Goal: Information Seeking & Learning: Learn about a topic

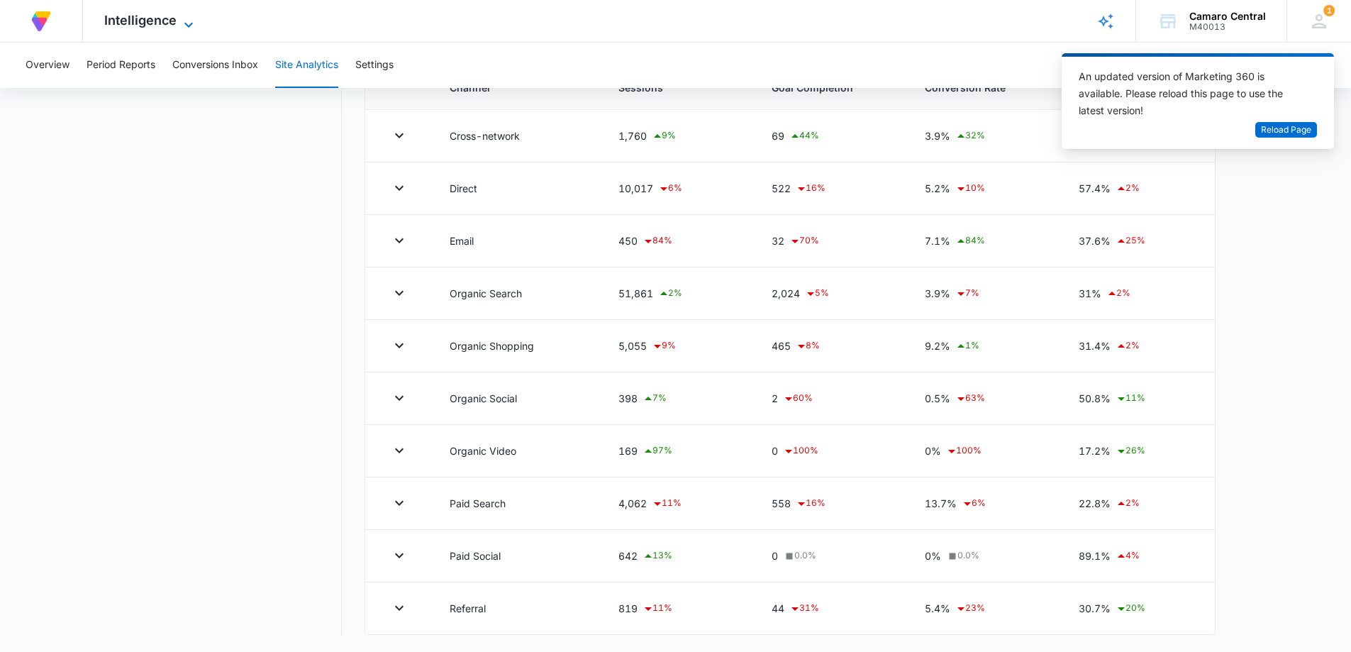
click at [155, 13] on span "Intelligence" at bounding box center [140, 20] width 72 height 15
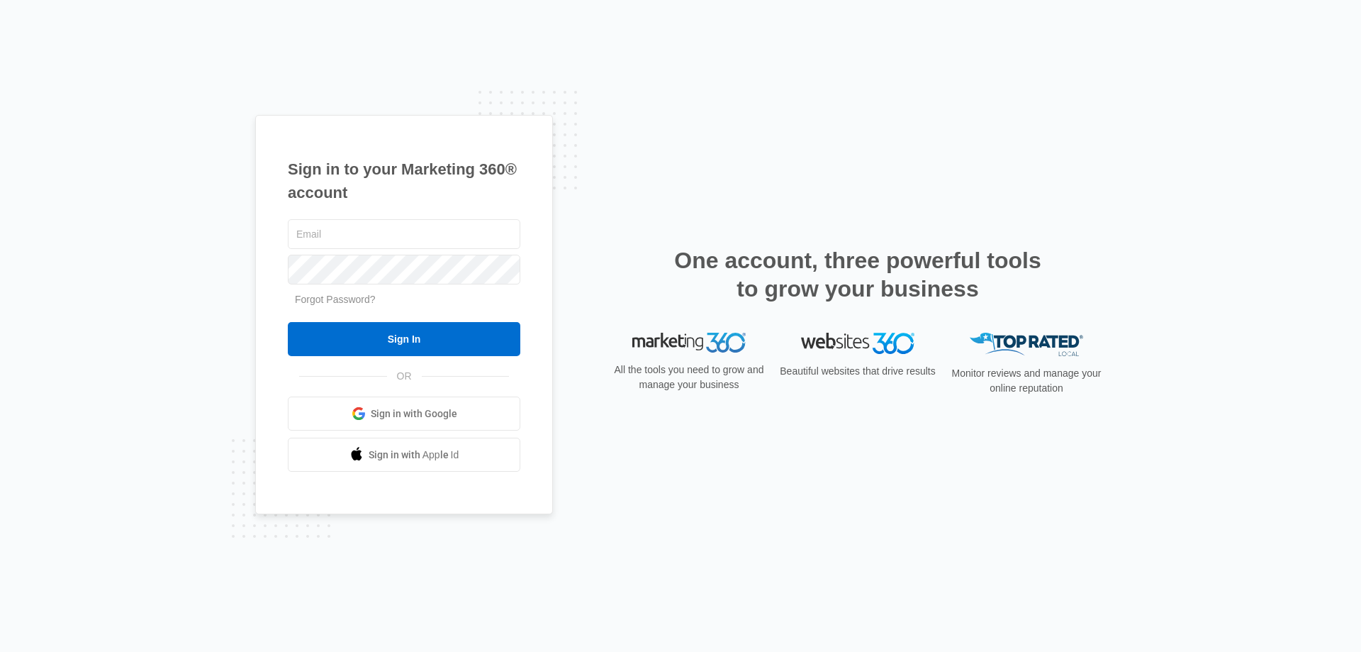
click at [503, 237] on keeper-lock "Open Keeper Popup" at bounding box center [504, 233] width 17 height 17
type input "[EMAIL_ADDRESS][DOMAIN_NAME]"
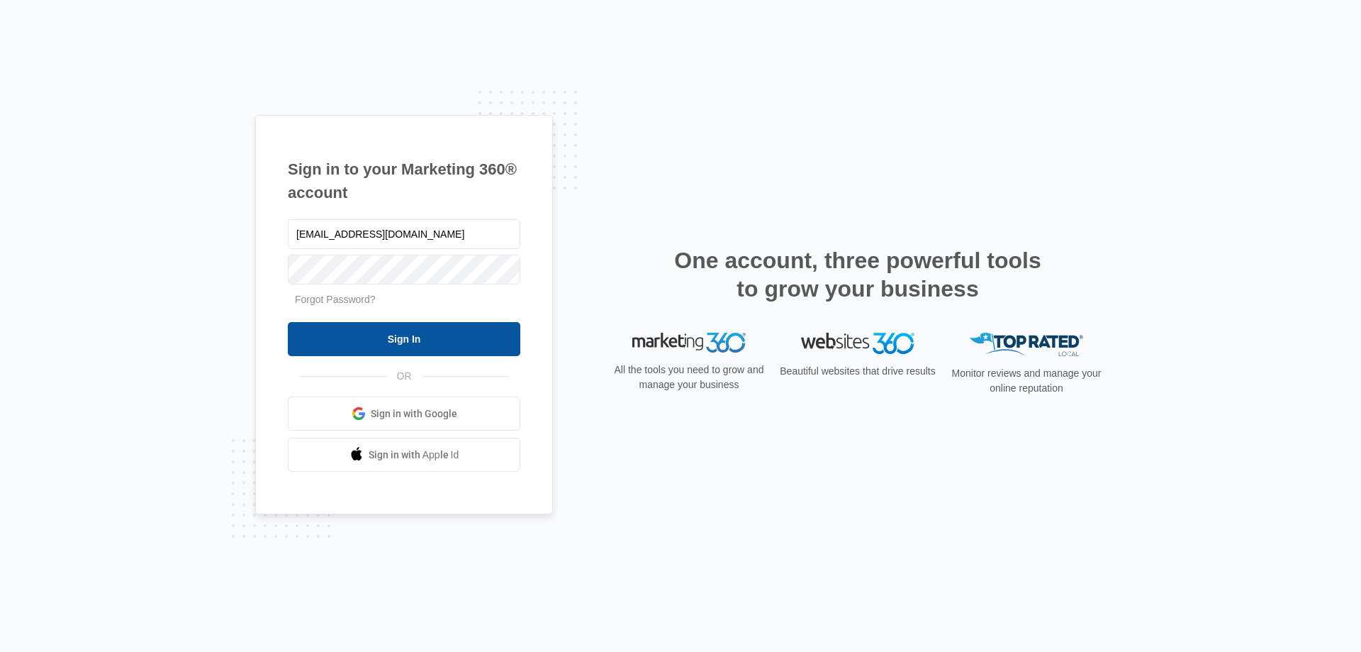
click at [459, 350] on input "Sign In" at bounding box center [404, 339] width 233 height 34
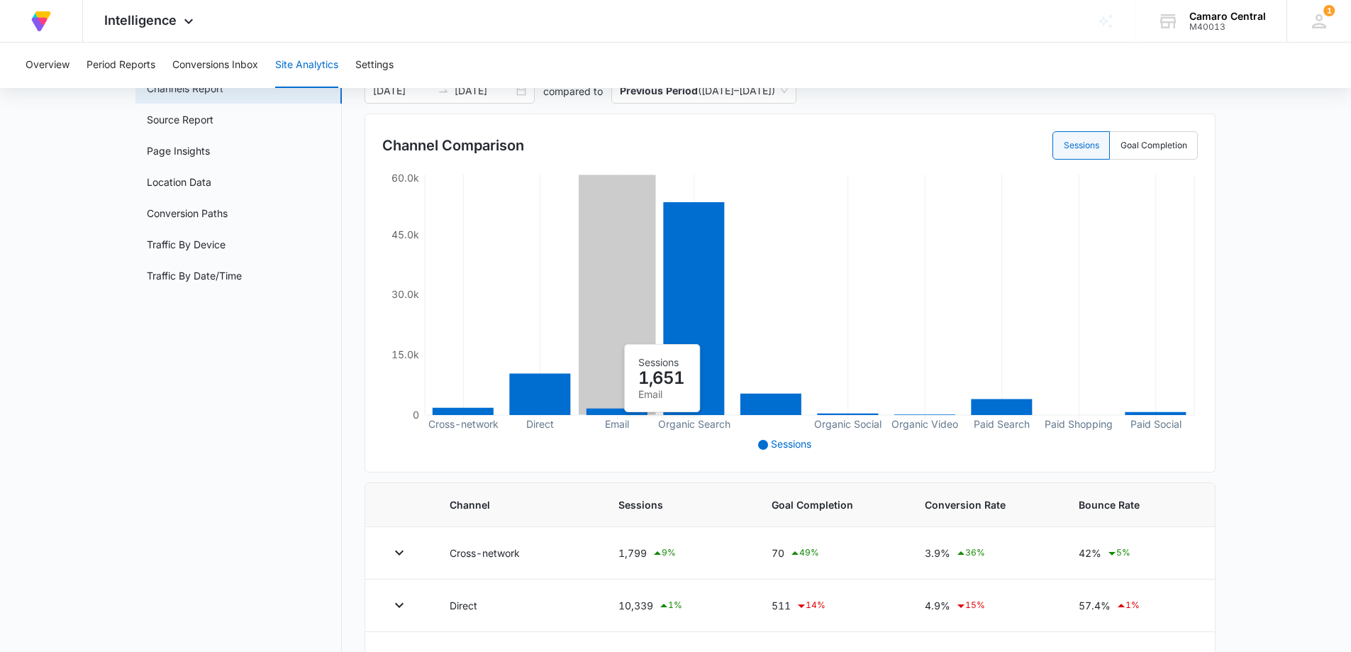
scroll to position [94, 0]
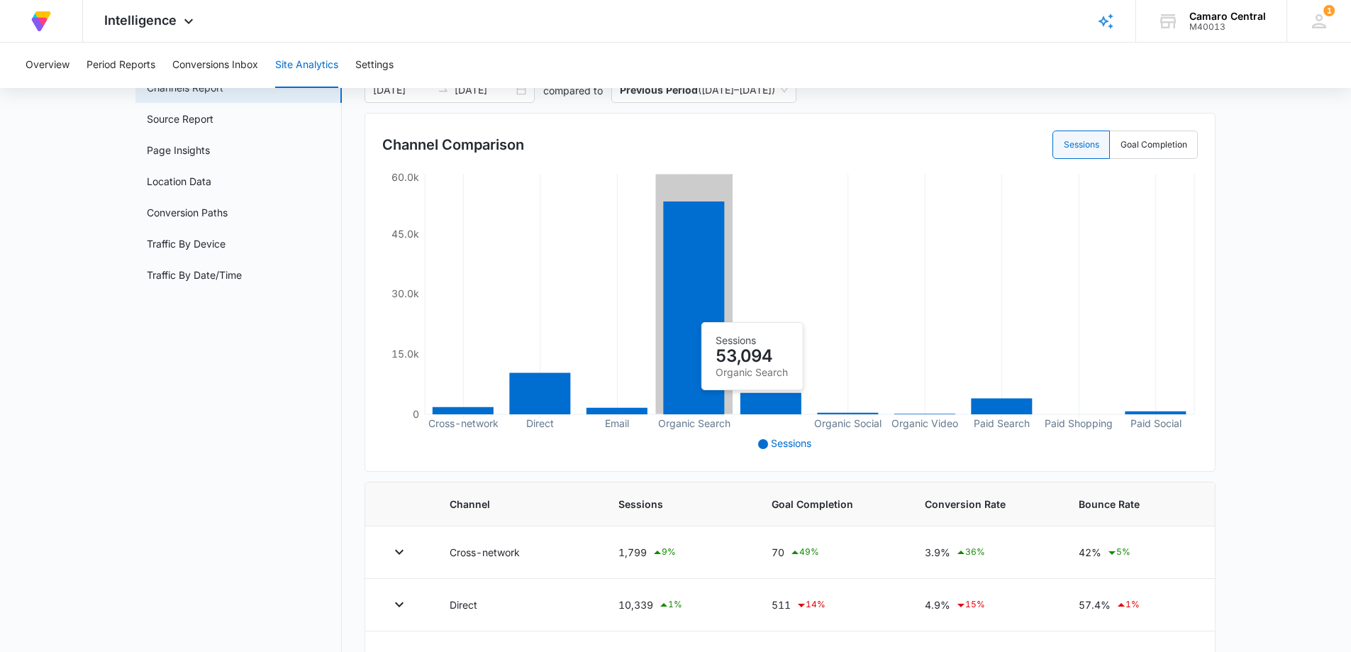
click at [684, 315] on icon at bounding box center [693, 307] width 61 height 213
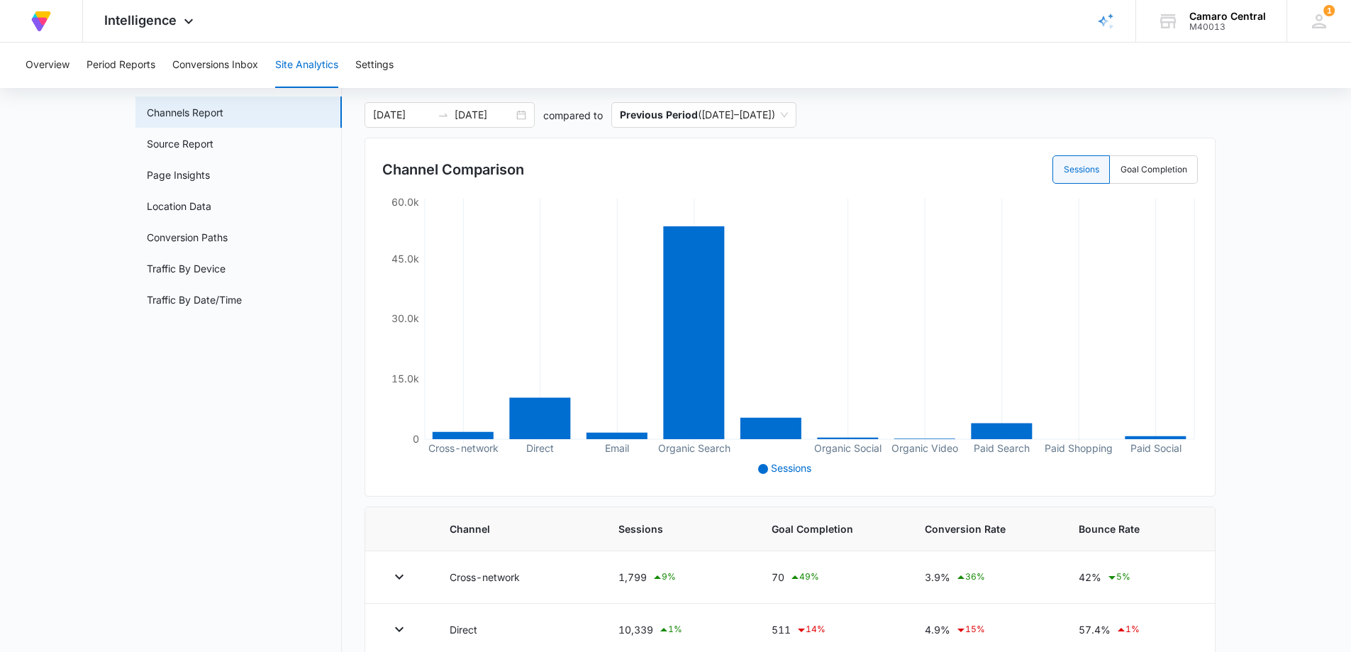
scroll to position [38, 0]
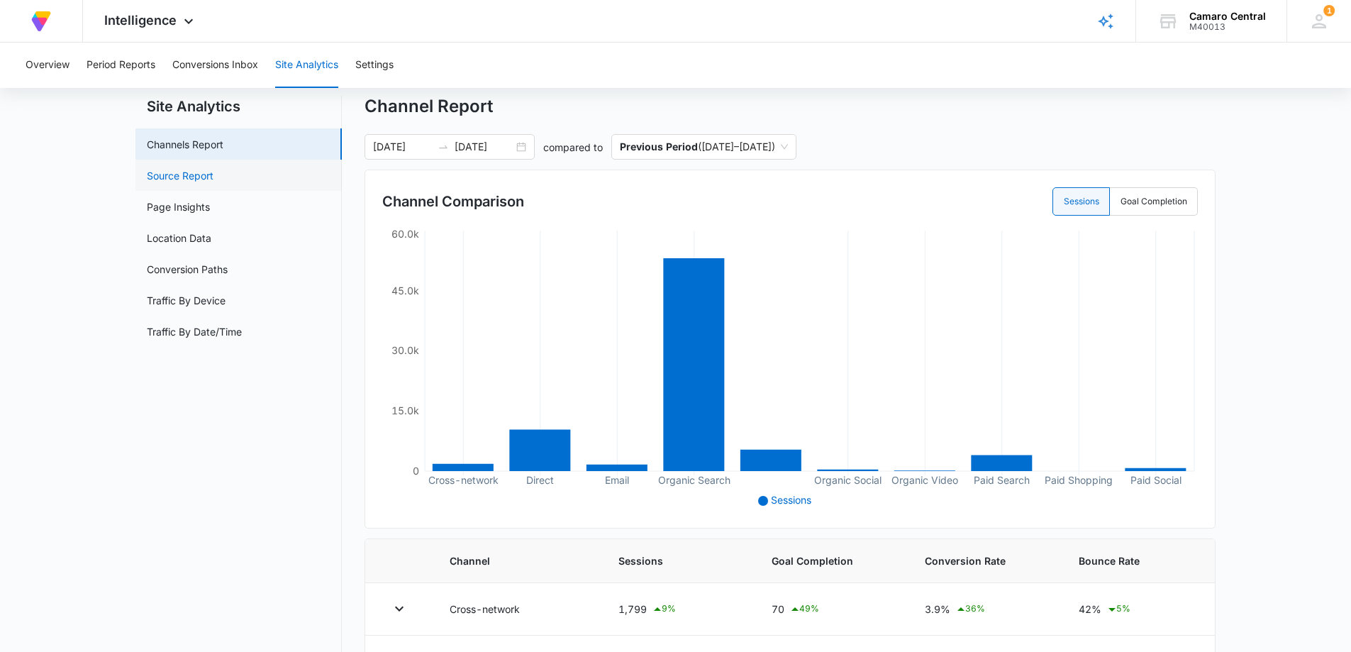
click at [213, 178] on link "Source Report" at bounding box center [180, 175] width 67 height 15
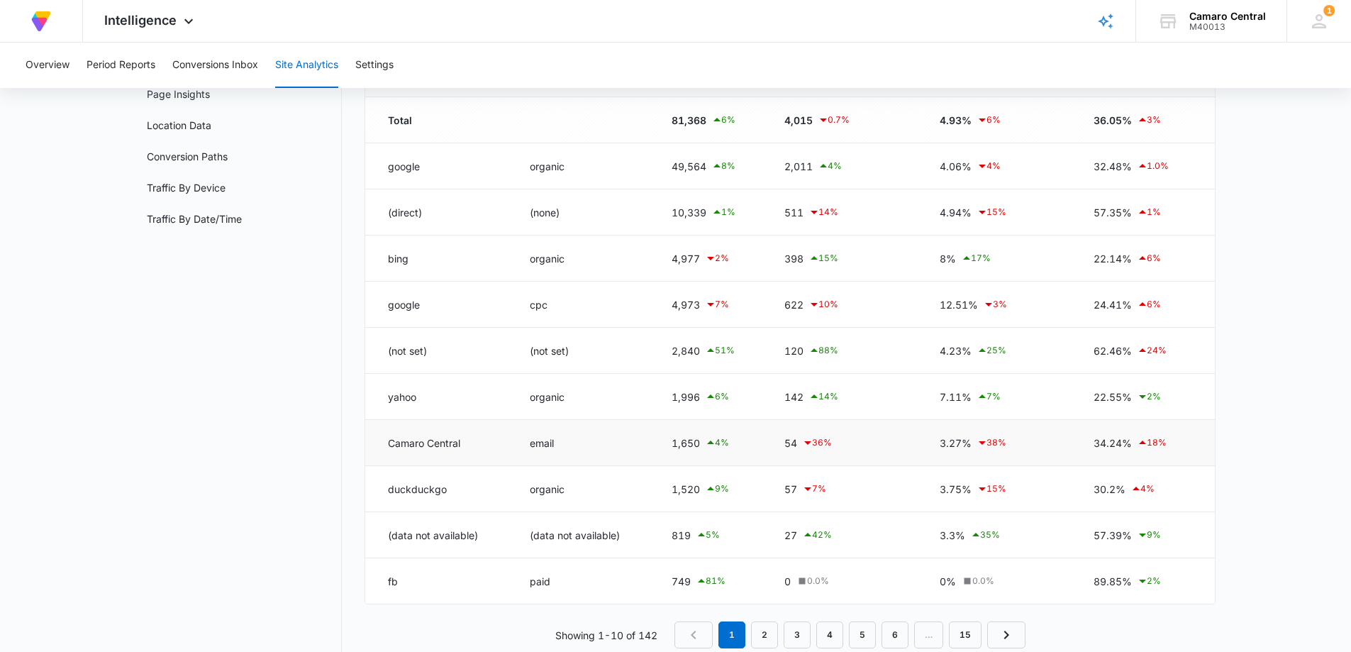
scroll to position [181, 0]
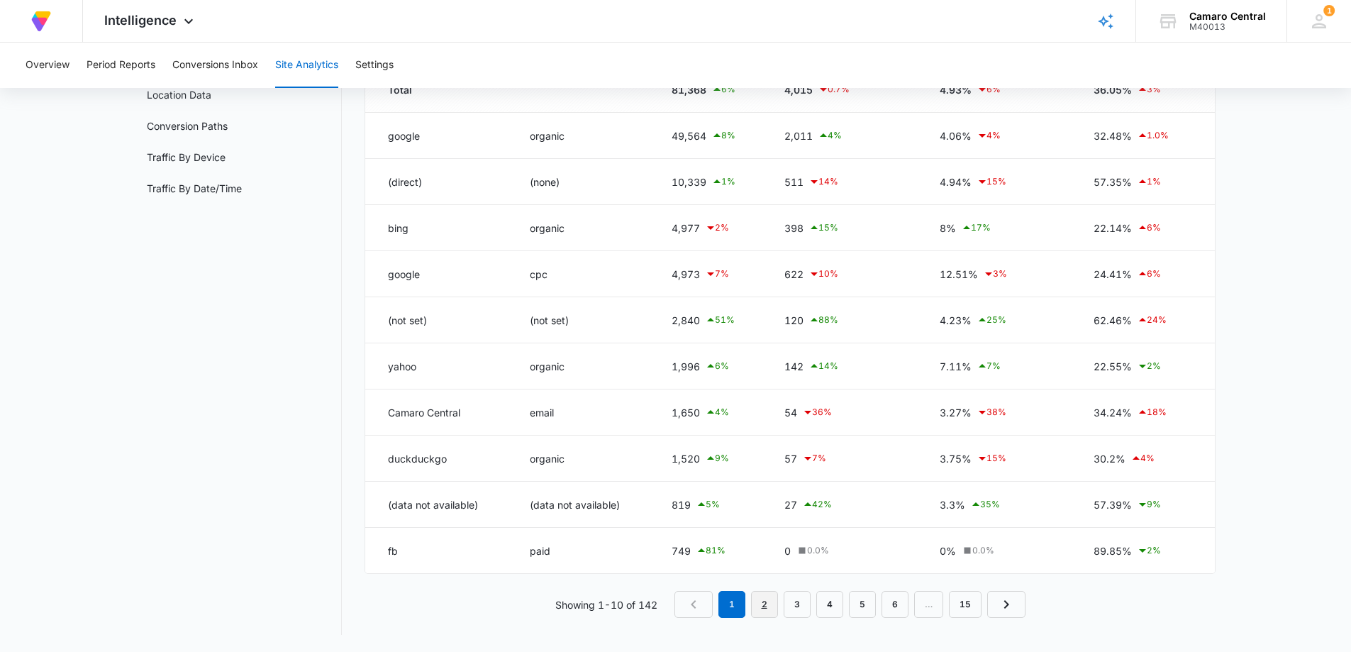
click at [760, 603] on link "2" at bounding box center [764, 604] width 27 height 27
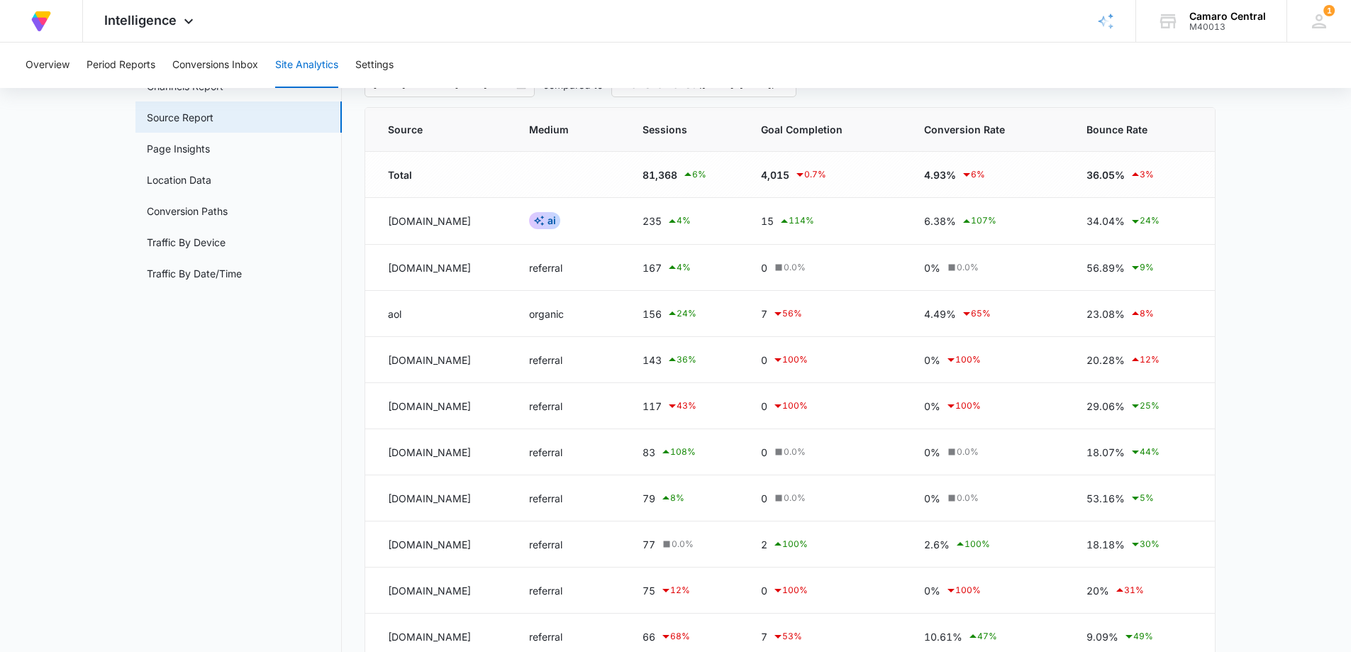
scroll to position [182, 0]
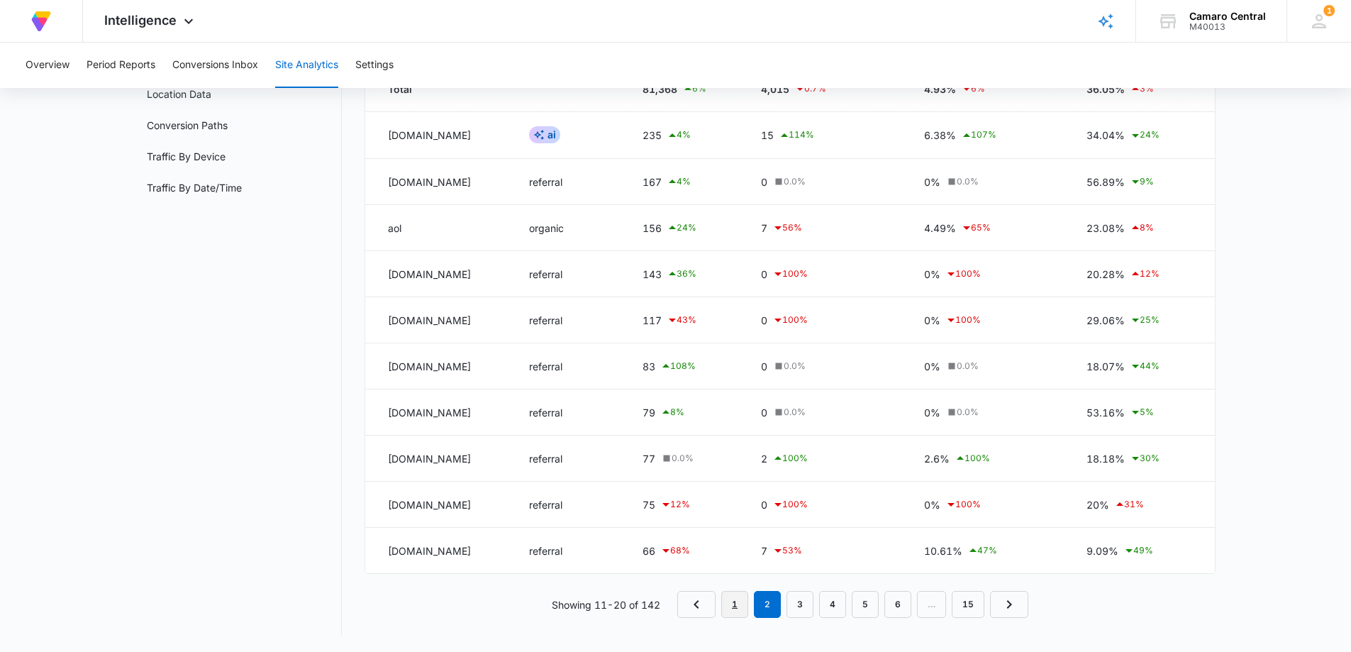
click at [737, 613] on link "1" at bounding box center [734, 604] width 27 height 27
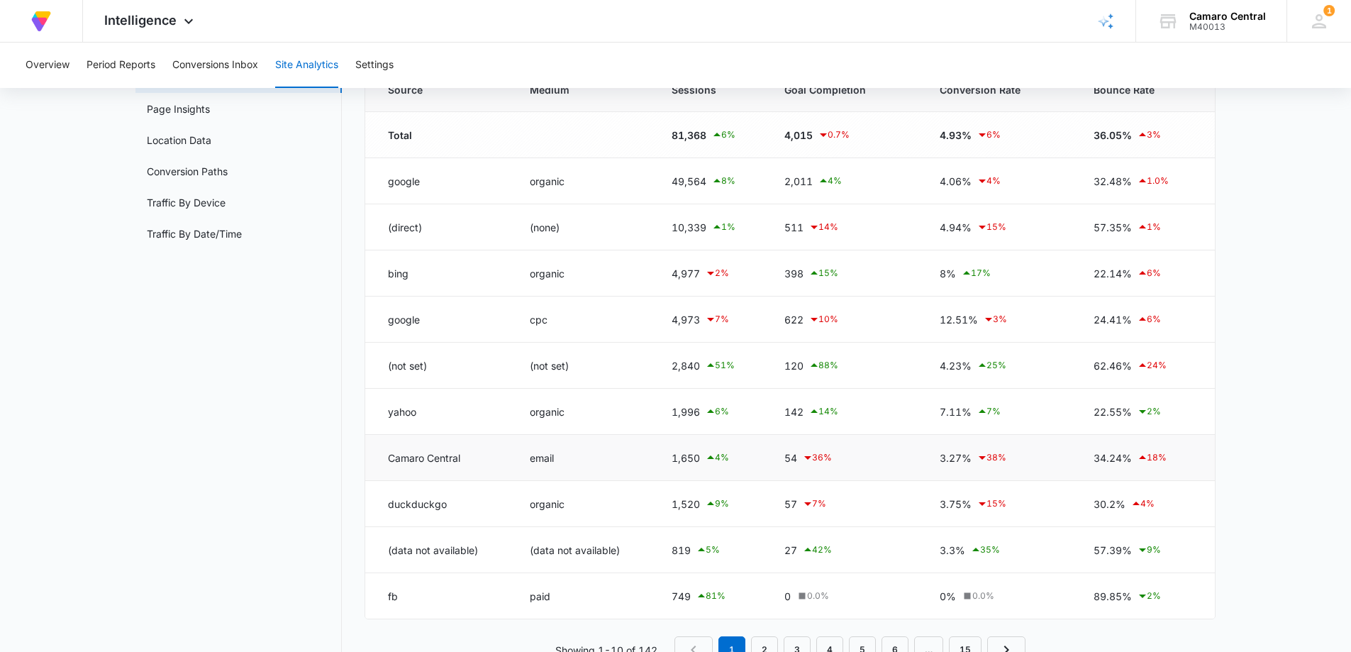
scroll to position [181, 0]
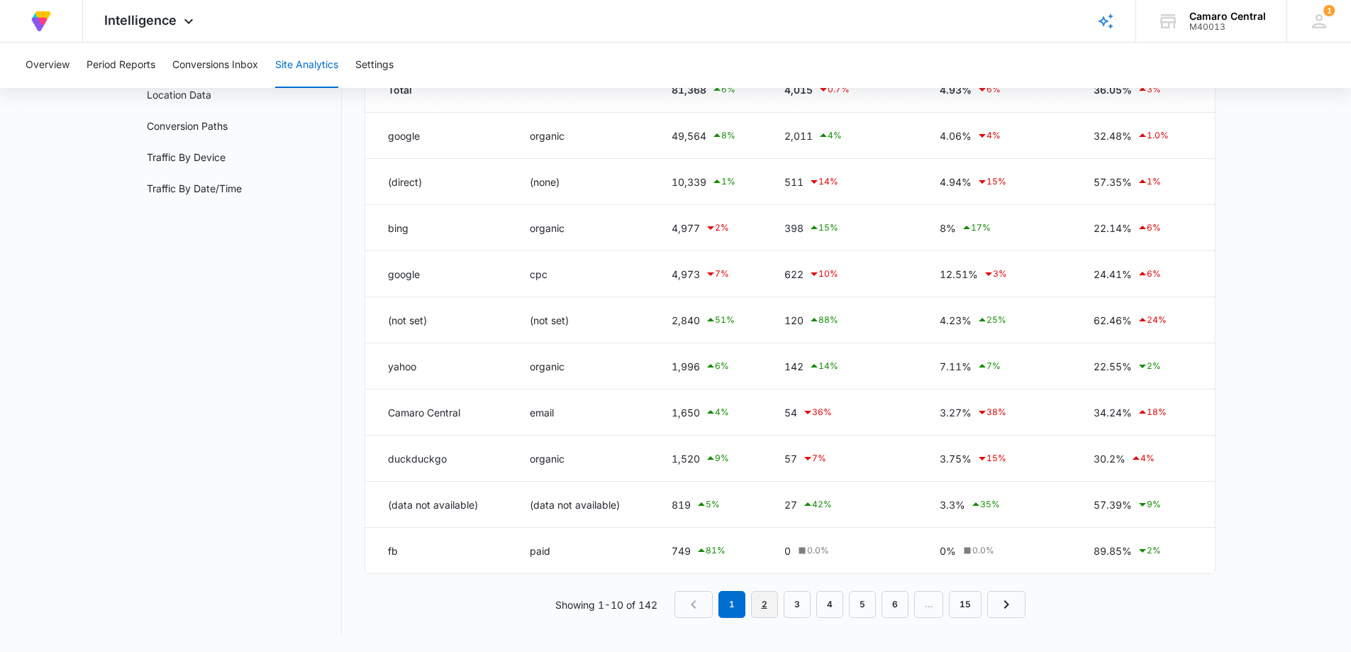
click at [754, 602] on link "2" at bounding box center [764, 604] width 27 height 27
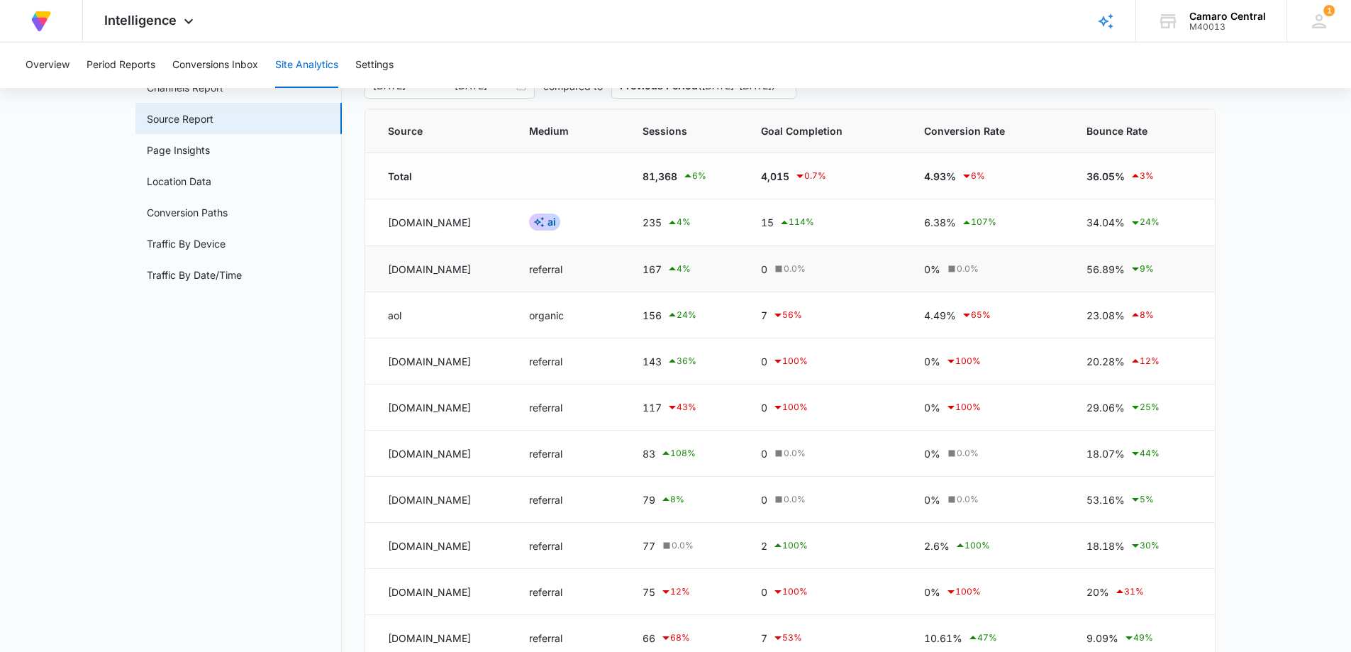
scroll to position [182, 0]
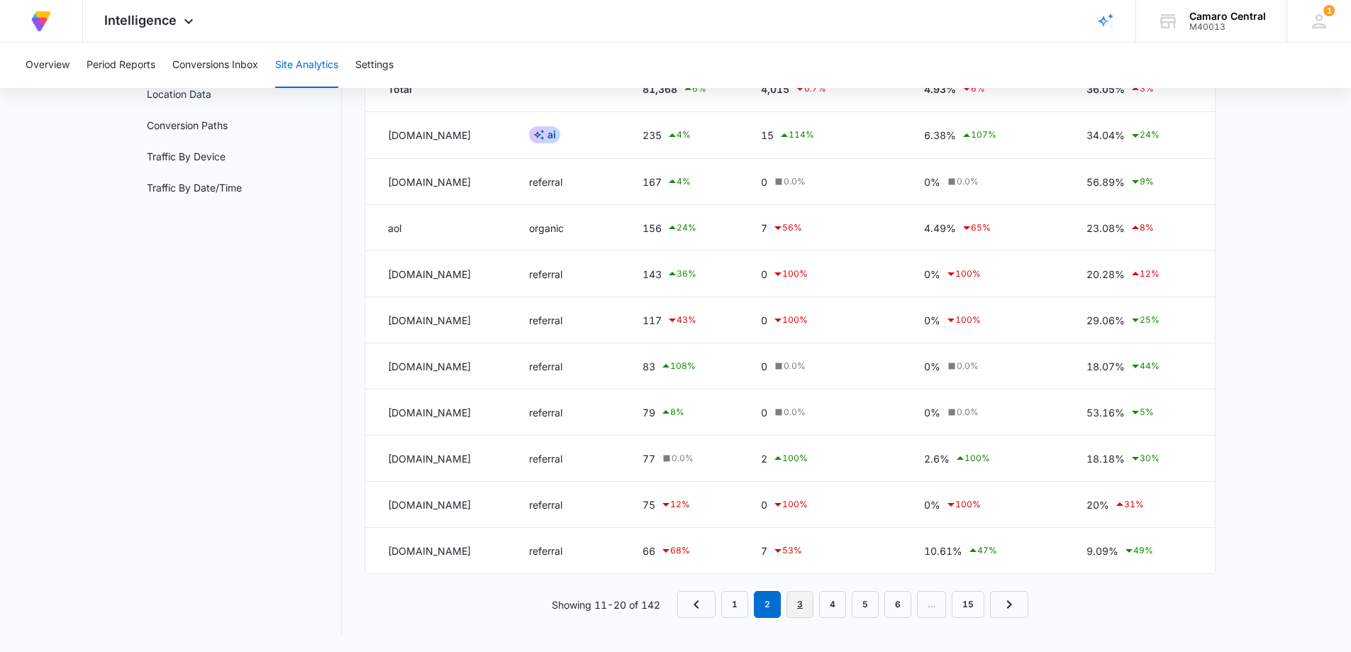
click at [800, 604] on link "3" at bounding box center [799, 604] width 27 height 27
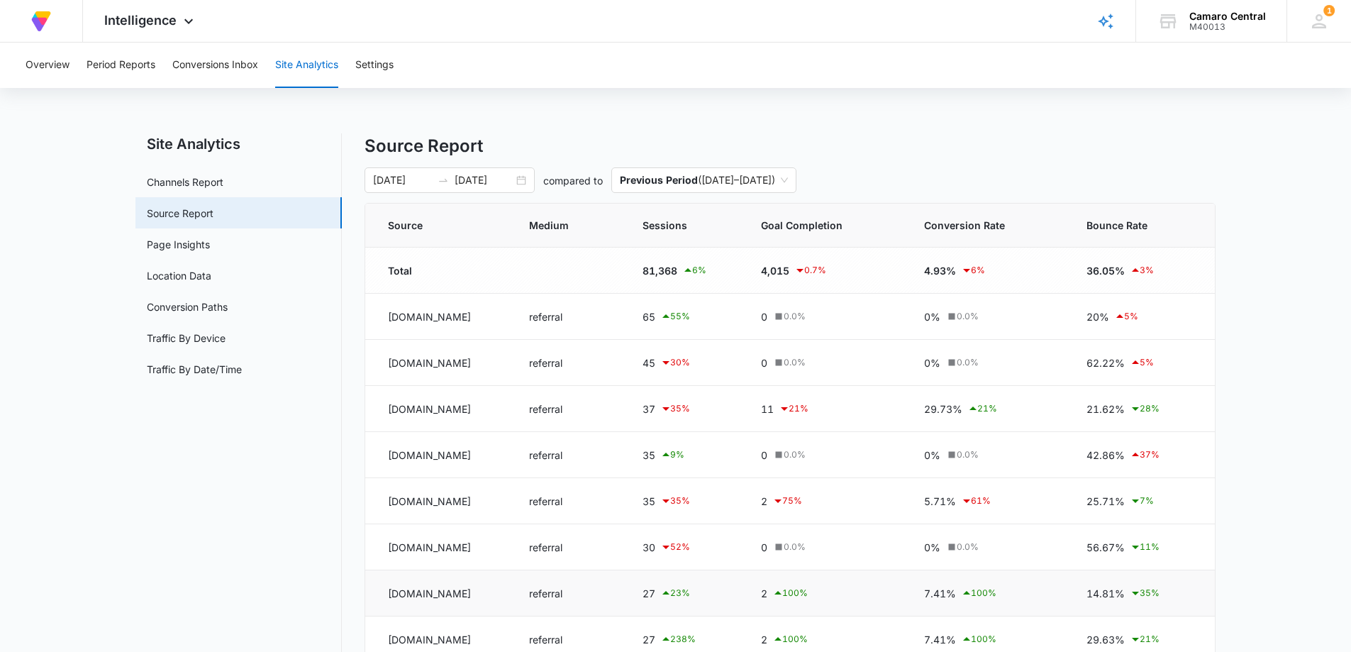
scroll to position [181, 0]
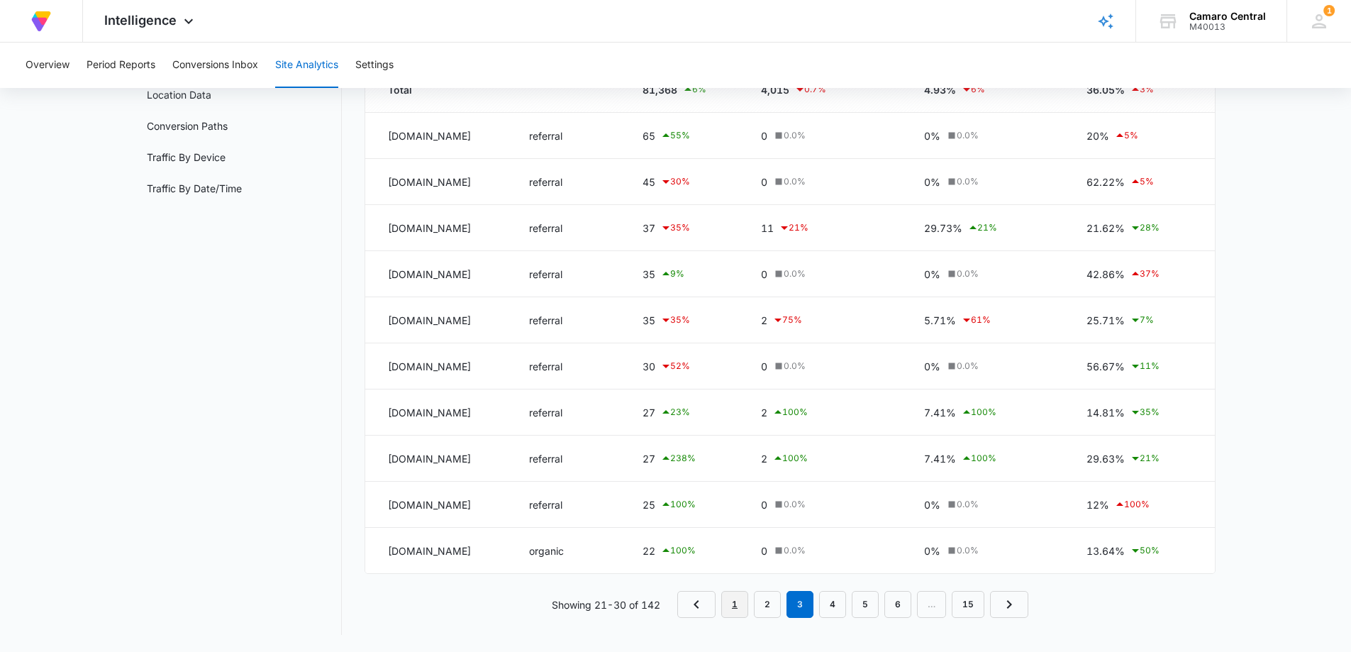
click at [735, 607] on link "1" at bounding box center [734, 604] width 27 height 27
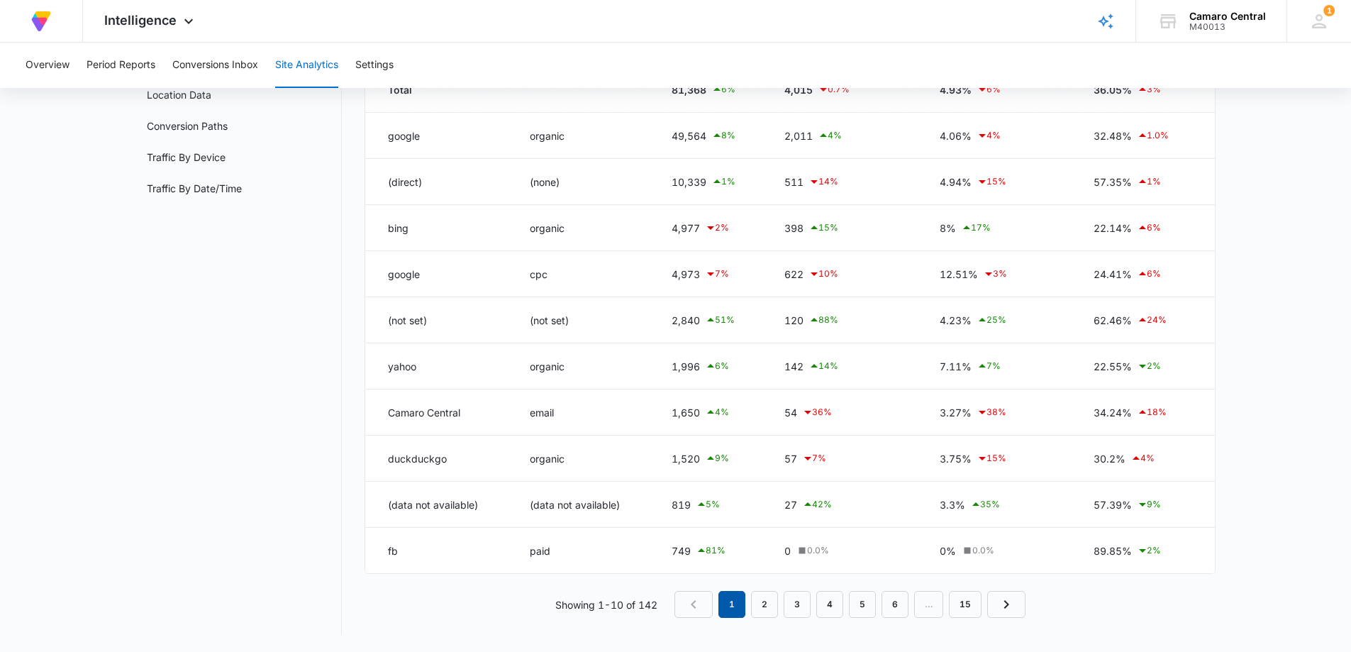
scroll to position [0, 0]
